Goal: Information Seeking & Learning: Learn about a topic

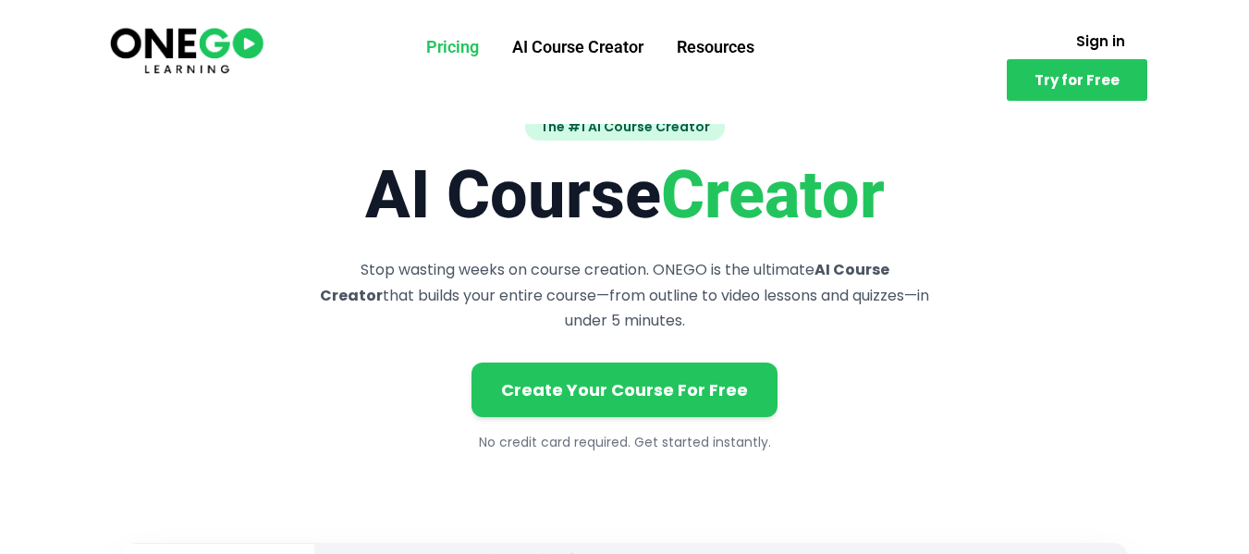
click at [454, 56] on link "Pricing" at bounding box center [453, 47] width 86 height 48
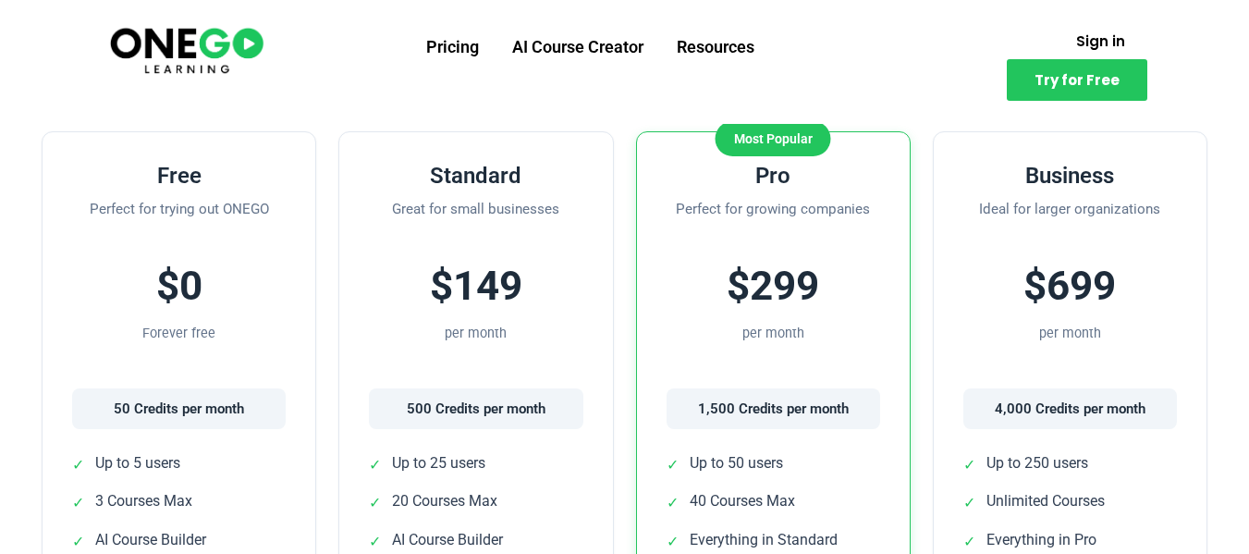
scroll to position [555, 0]
